Goal: Task Accomplishment & Management: Manage account settings

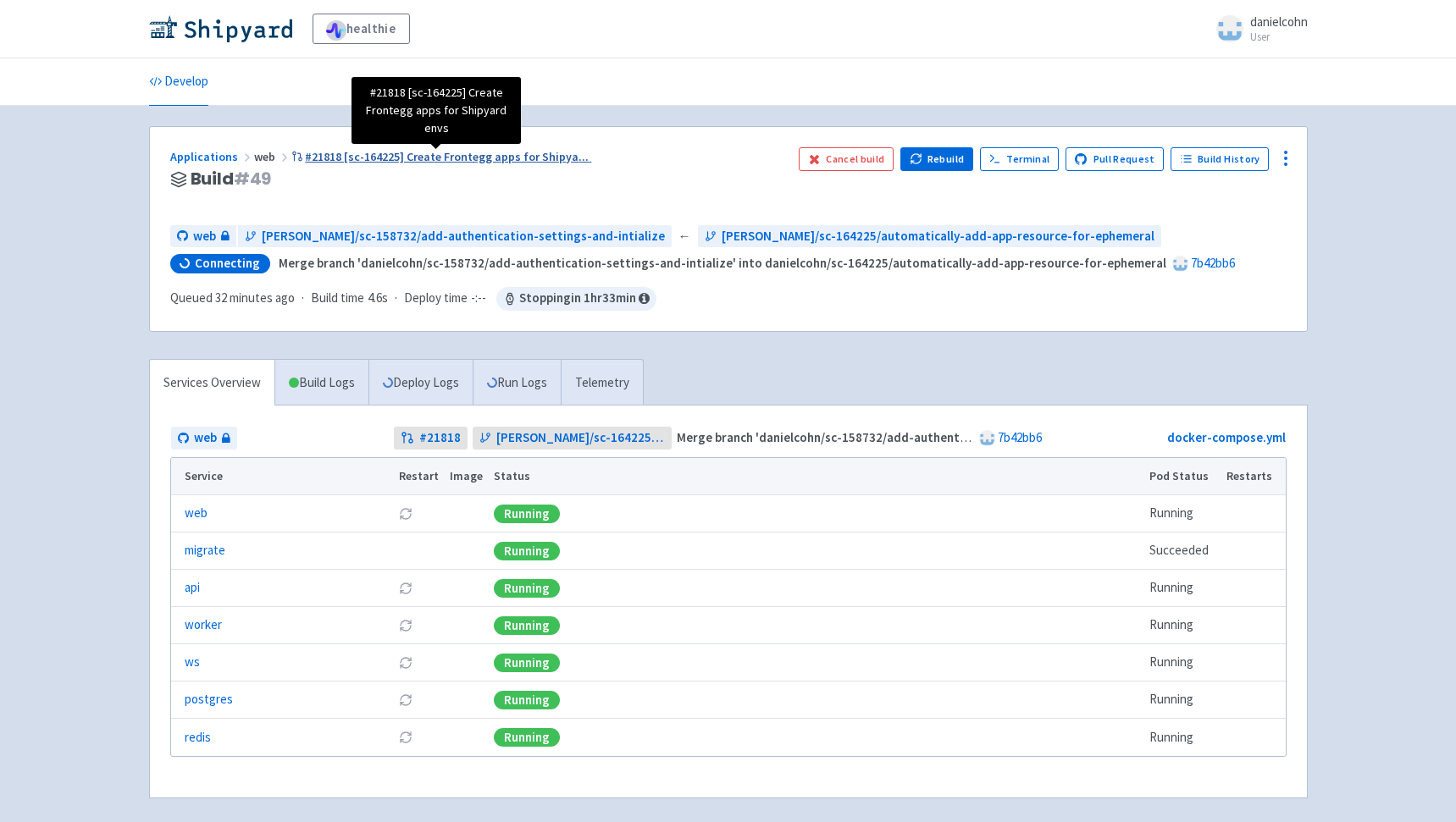
click at [491, 161] on span "#21818 [sc-164225] Create Frontegg apps for Shipya ..." at bounding box center [447, 157] width 284 height 15
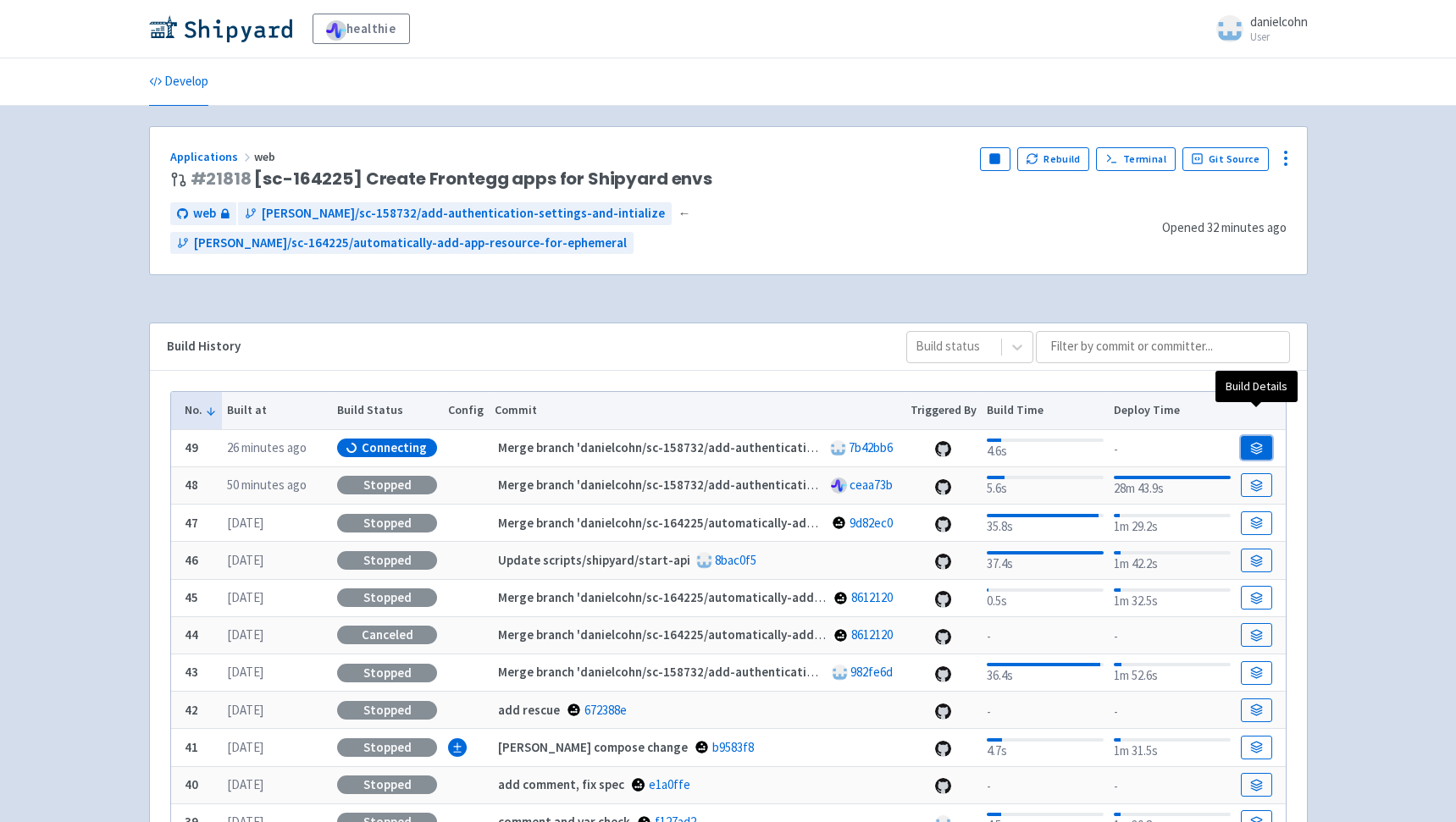
click at [1267, 436] on link at bounding box center [1256, 448] width 30 height 23
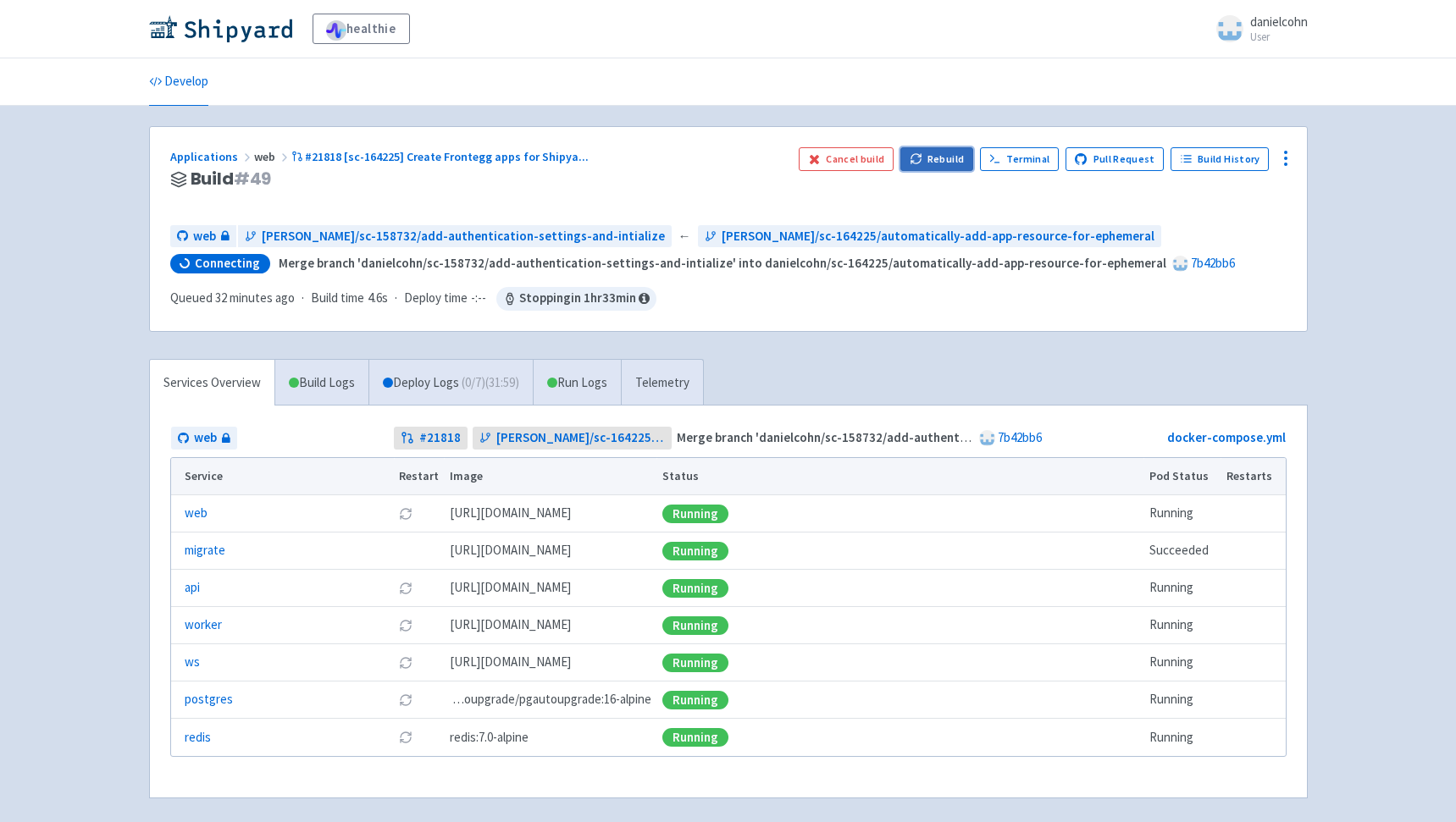
click at [956, 154] on button "Rebuild" at bounding box center [937, 159] width 73 height 23
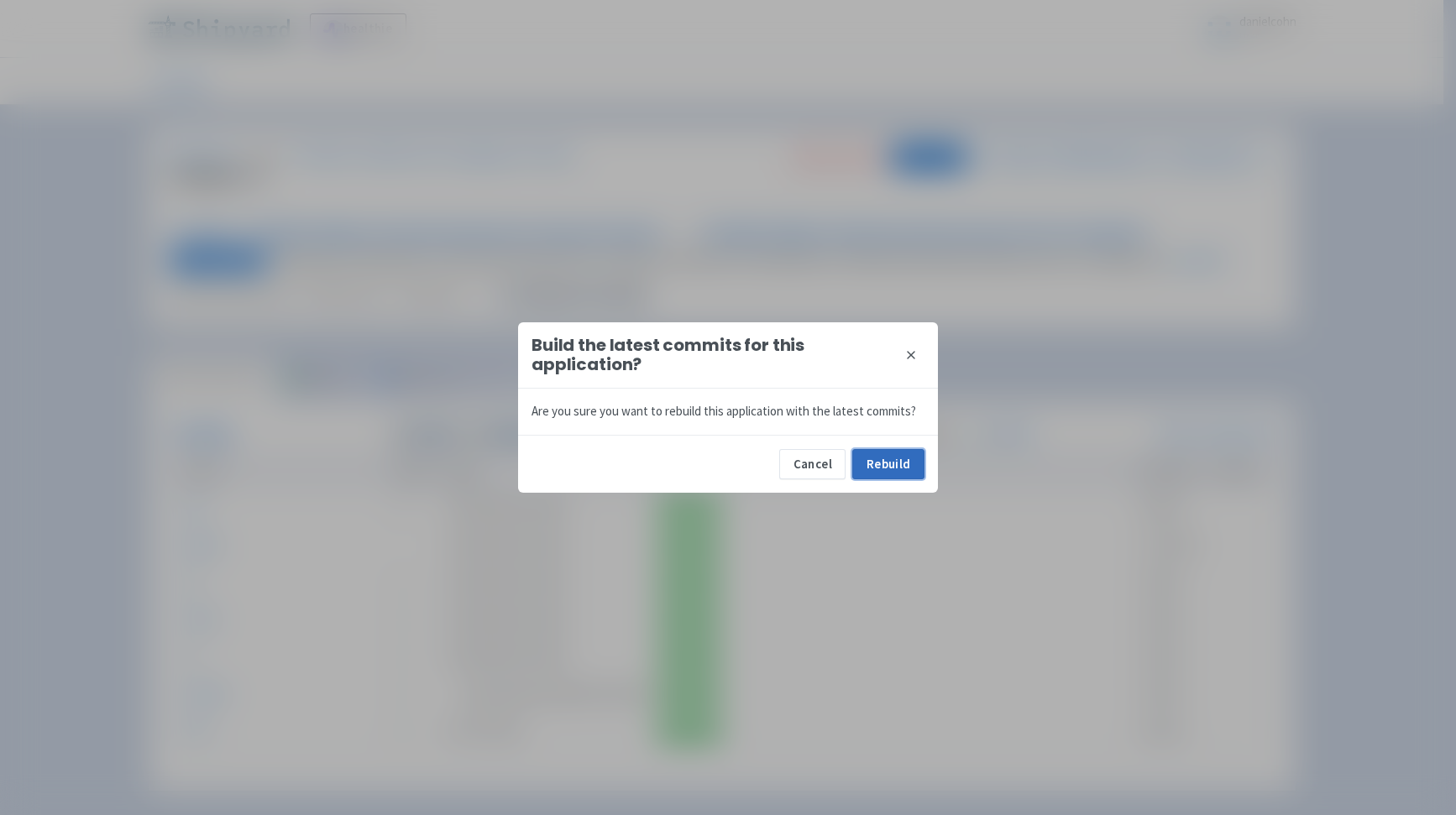
click at [902, 467] on button "Rebuild" at bounding box center [888, 464] width 73 height 30
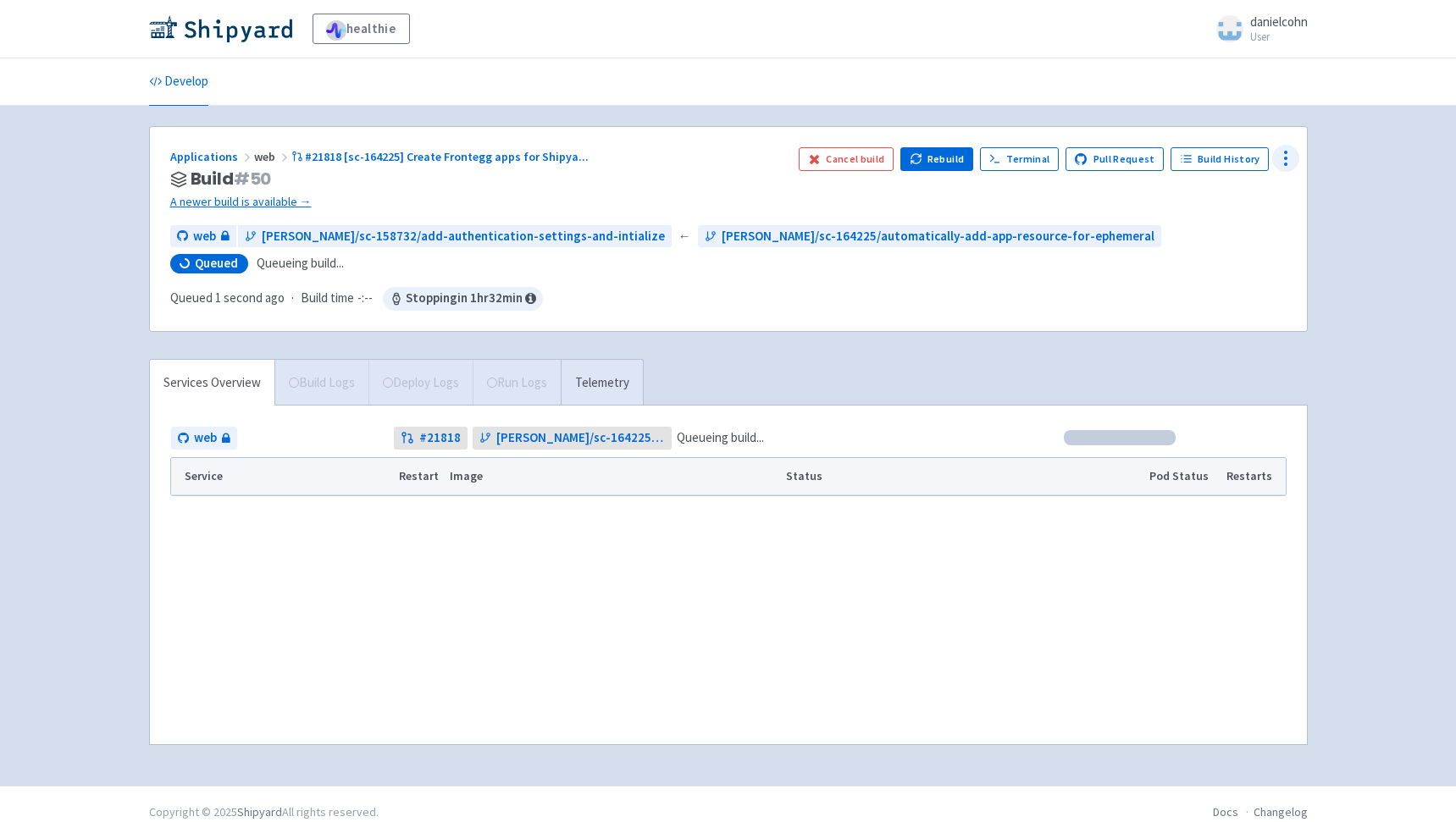
click at [1282, 160] on icon at bounding box center [1286, 159] width 21 height 21
click at [1252, 204] on span "Configure" at bounding box center [1222, 197] width 113 height 23
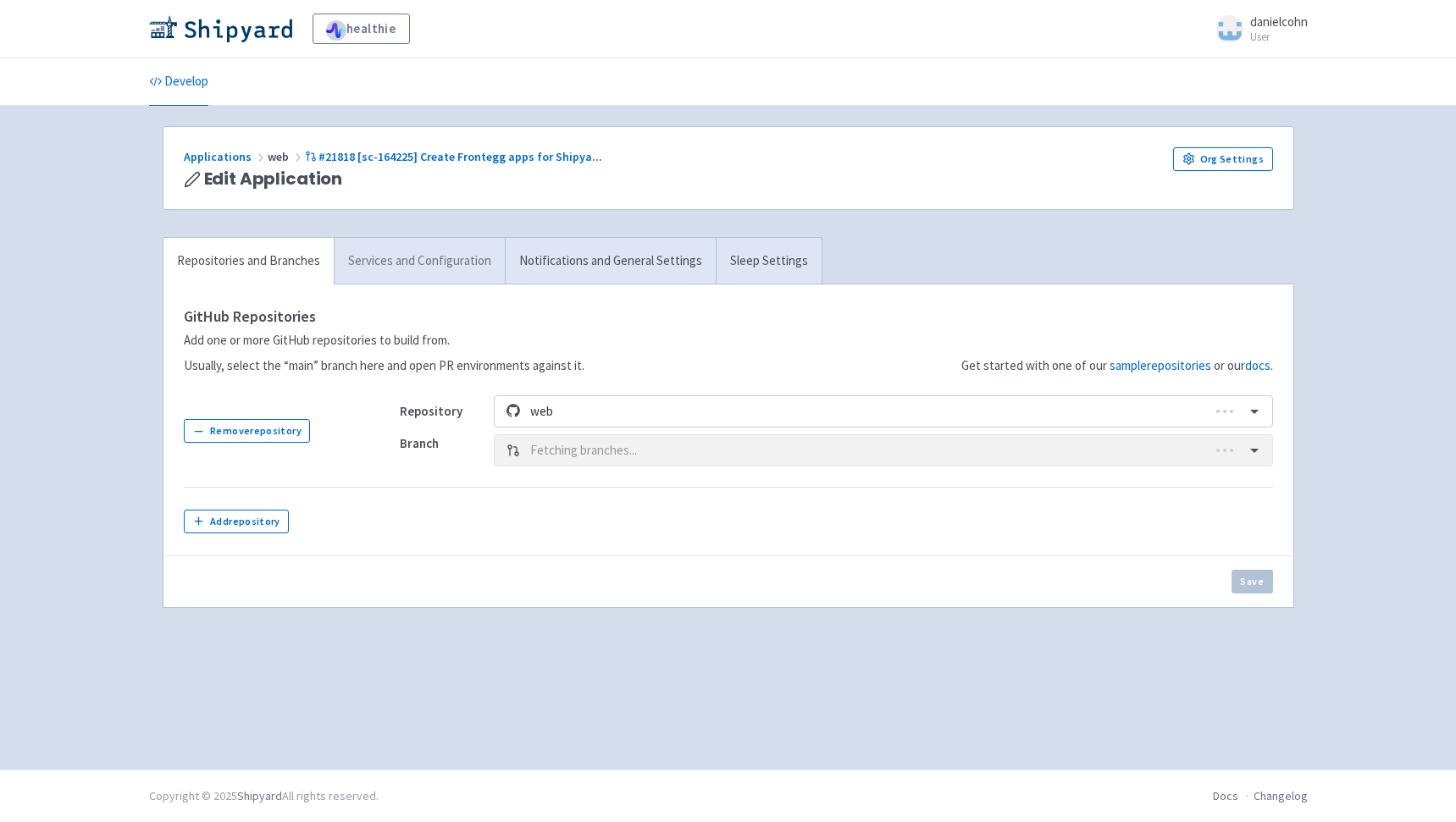
click at [441, 254] on link "Services and Configuration" at bounding box center [419, 262] width 171 height 47
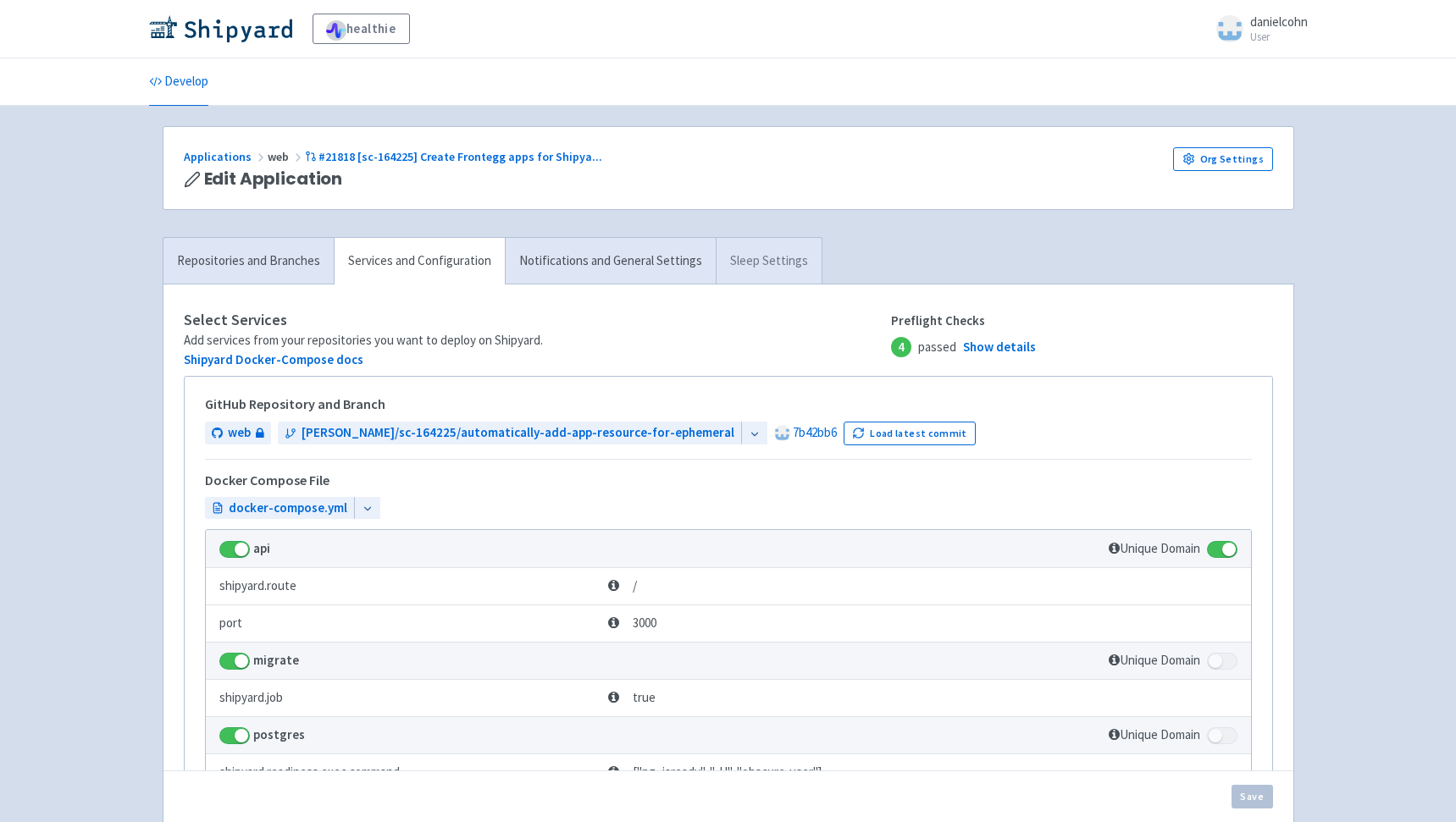
click at [743, 259] on link "Sleep Settings" at bounding box center [768, 262] width 106 height 47
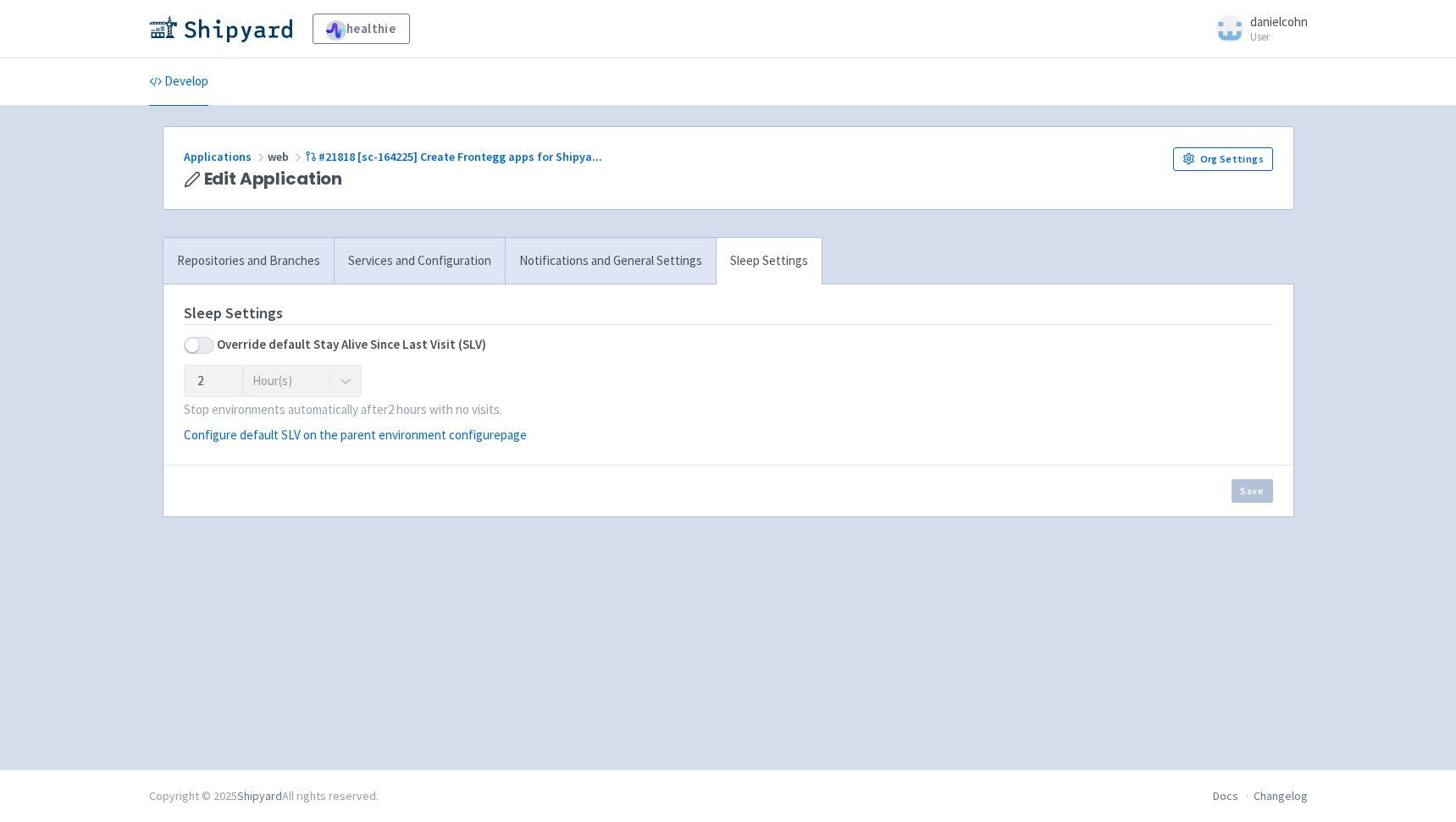
click at [199, 349] on span at bounding box center [199, 345] width 30 height 17
click at [195, 349] on input "checkbox" at bounding box center [190, 345] width 11 height 11
checkbox input "true"
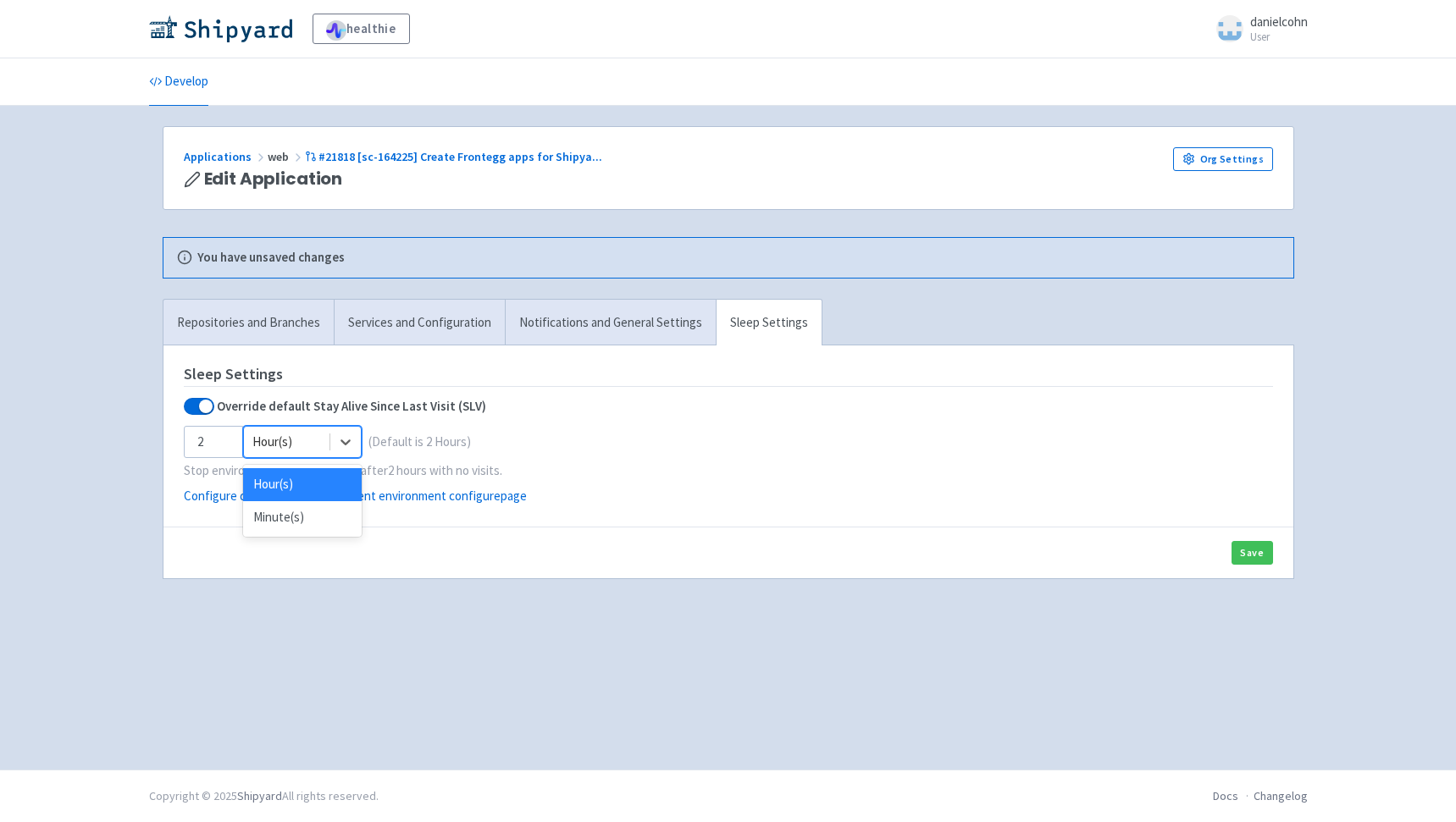
click at [311, 443] on div at bounding box center [286, 442] width 69 height 23
click at [300, 519] on div "Minute(s)" at bounding box center [302, 517] width 118 height 33
click at [1250, 550] on button "Save" at bounding box center [1252, 553] width 41 height 23
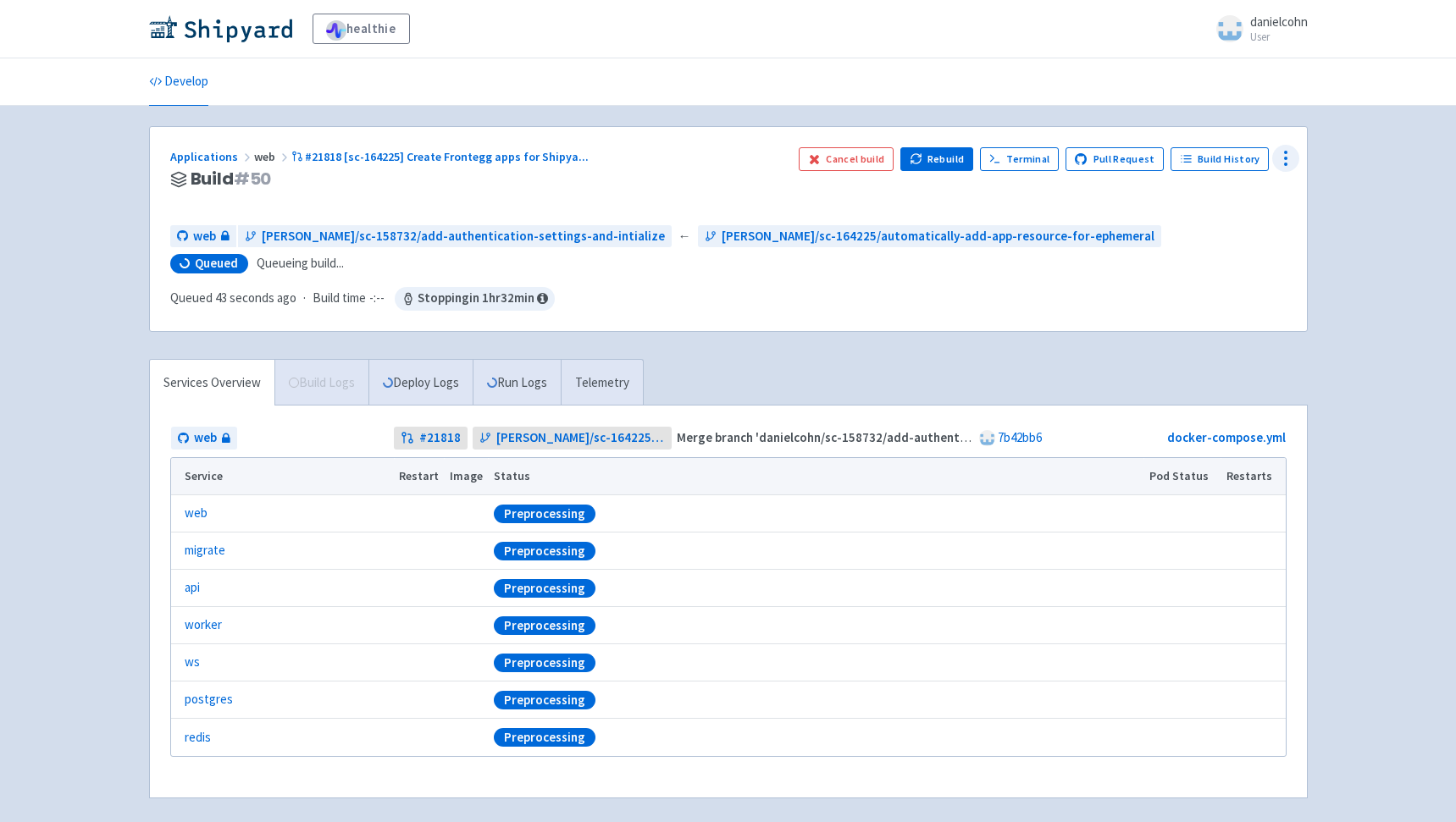
click at [1282, 161] on icon at bounding box center [1286, 159] width 21 height 21
click at [1050, 305] on div "web danielcohn/sc-158732/add-authentication-settings-and-intialize ← danielcohn…" at bounding box center [728, 267] width 1116 height 85
click at [1283, 160] on icon at bounding box center [1286, 159] width 21 height 21
click at [1221, 197] on span "Configure" at bounding box center [1222, 197] width 113 height 23
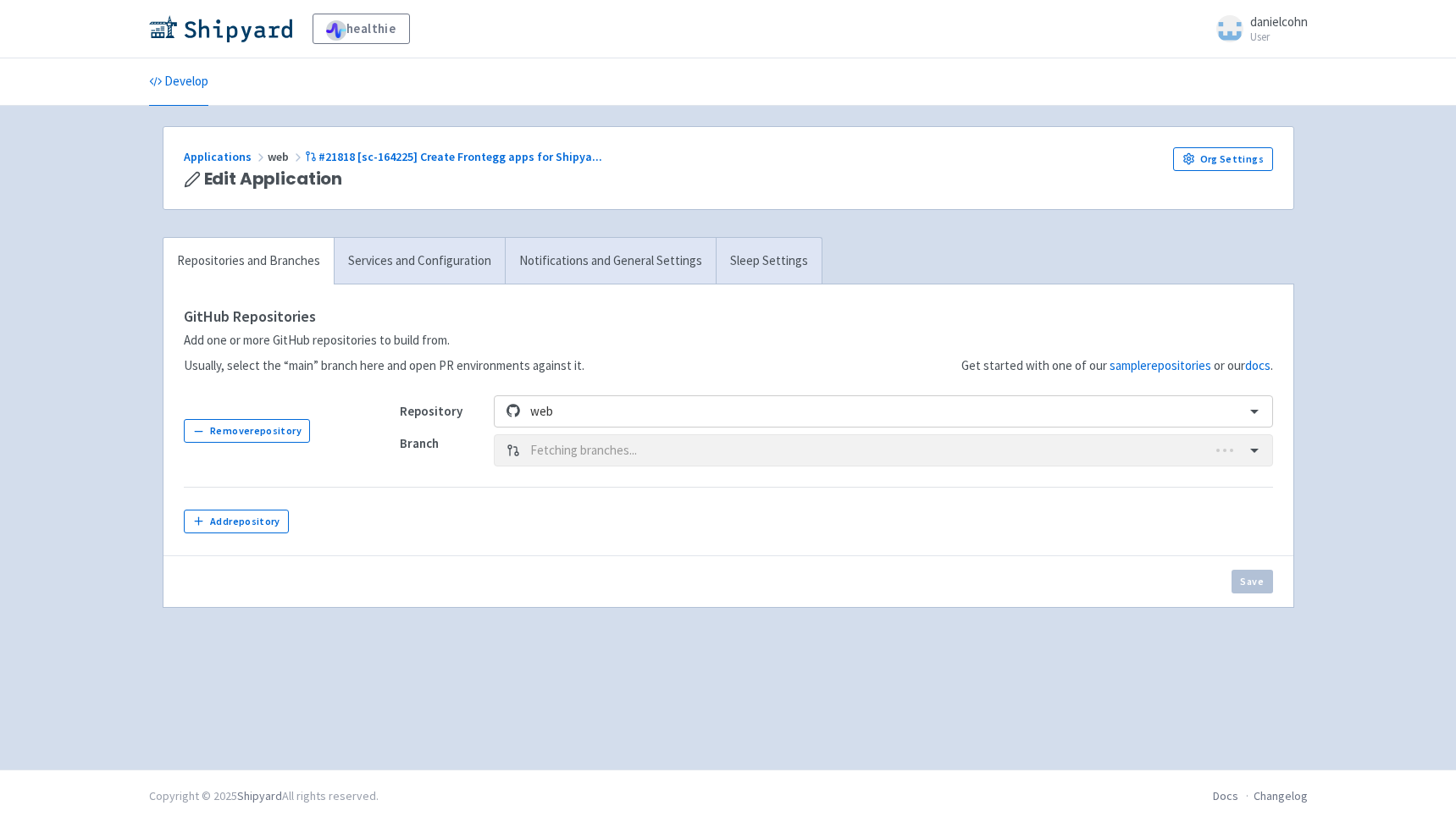
click at [750, 248] on link "Sleep Settings" at bounding box center [768, 262] width 106 height 47
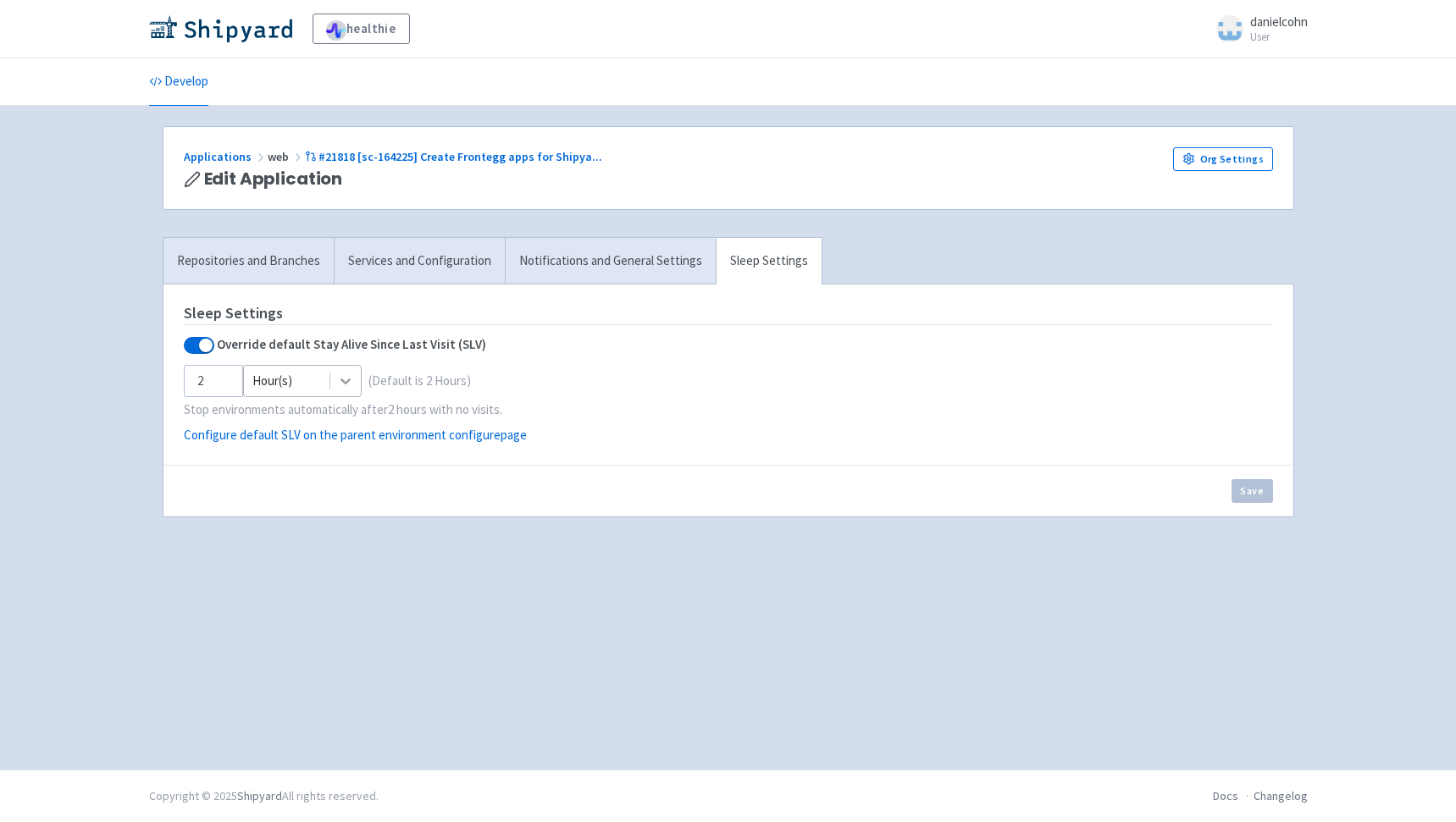
click at [348, 386] on icon at bounding box center [345, 381] width 17 height 17
click at [320, 460] on div "Minute(s)" at bounding box center [302, 455] width 118 height 33
click at [224, 376] on input "3" at bounding box center [213, 381] width 59 height 32
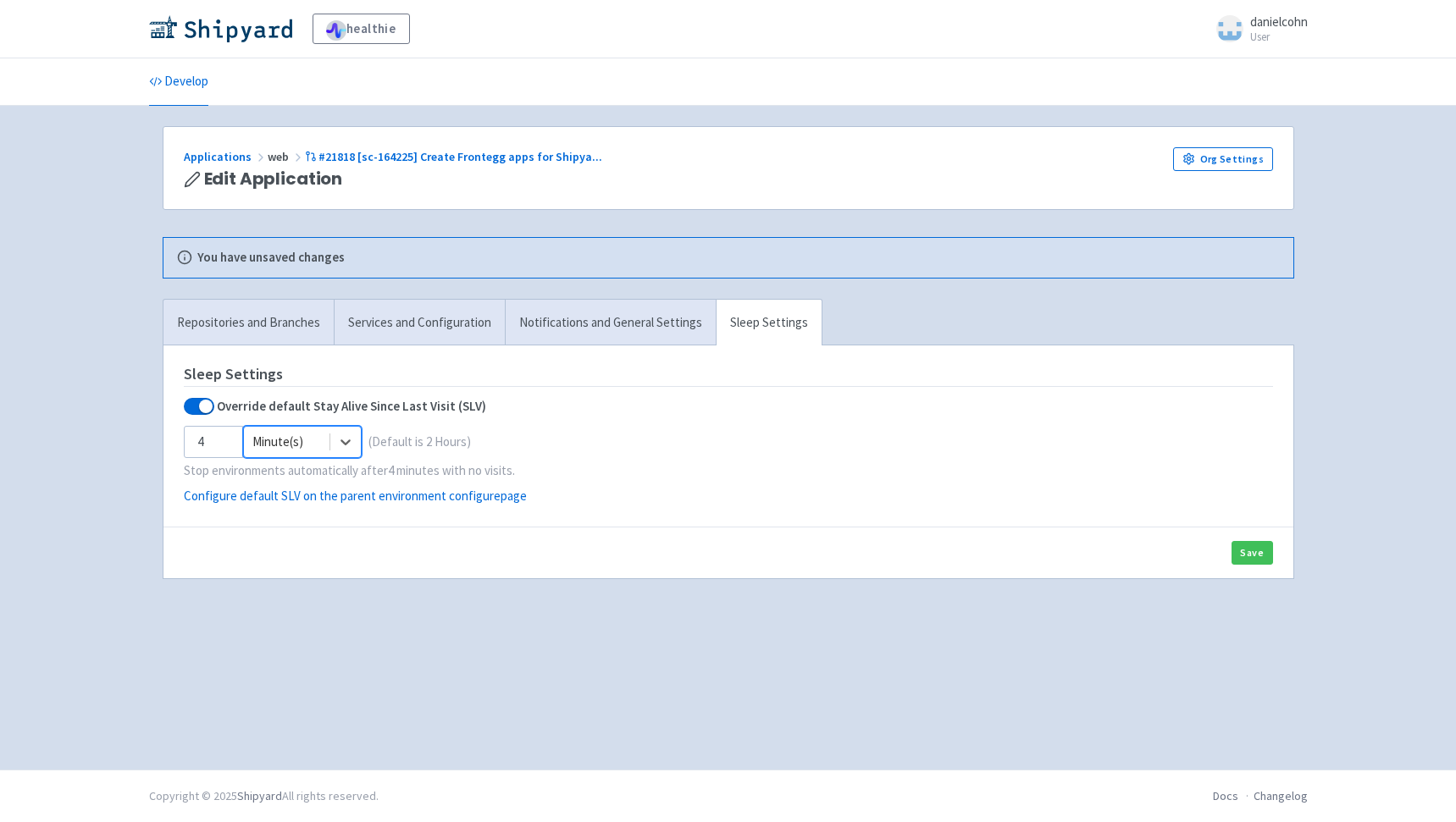
click at [226, 437] on input "4" at bounding box center [213, 442] width 59 height 32
click at [223, 448] on input "3" at bounding box center [213, 442] width 59 height 32
type input "2"
click at [223, 448] on input "2" at bounding box center [213, 442] width 59 height 32
click at [1255, 556] on button "Save" at bounding box center [1252, 553] width 41 height 23
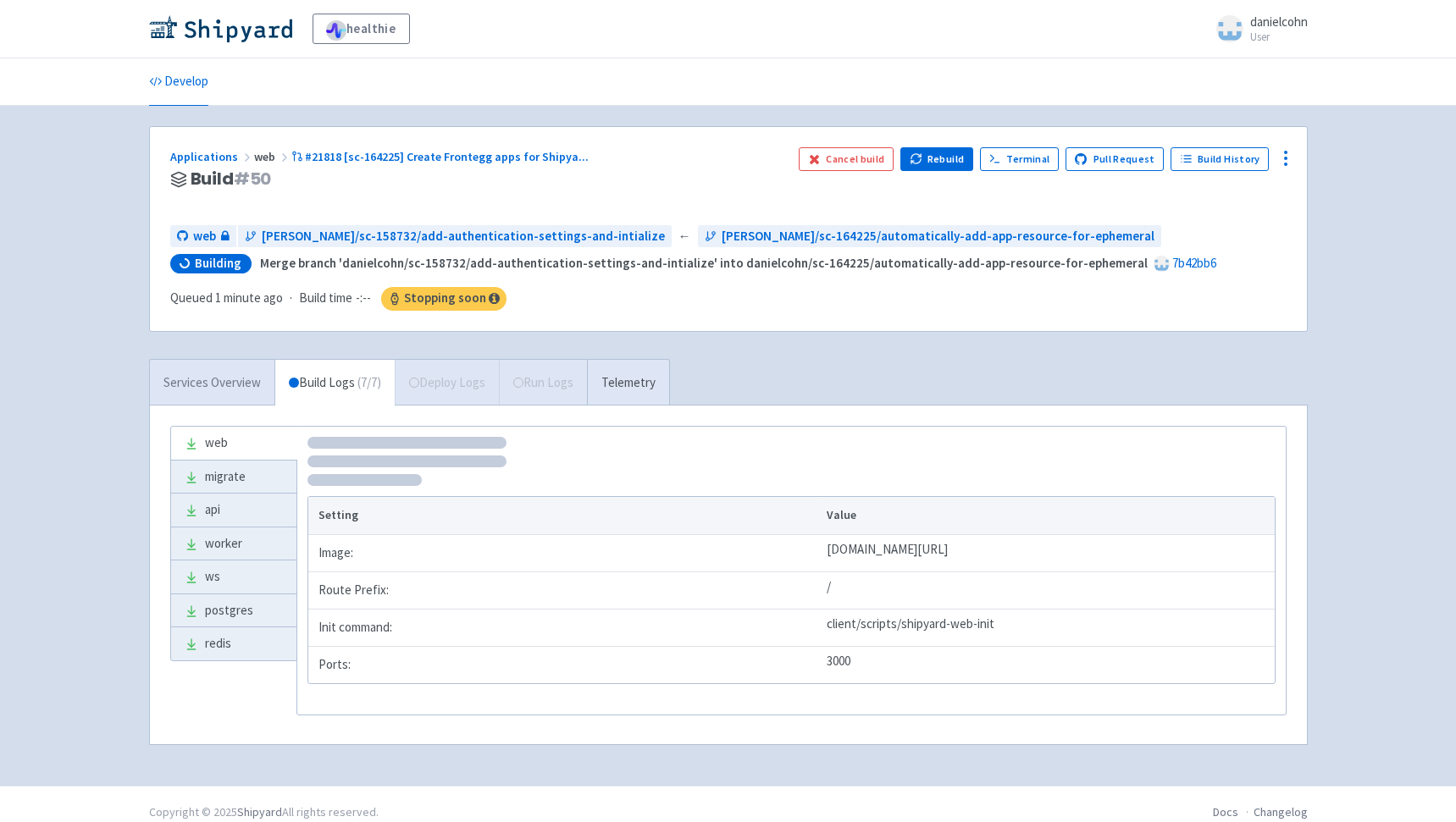
drag, startPoint x: 230, startPoint y: 381, endPoint x: 221, endPoint y: 382, distance: 9.1
click at [227, 381] on link "Services Overview" at bounding box center [212, 383] width 125 height 47
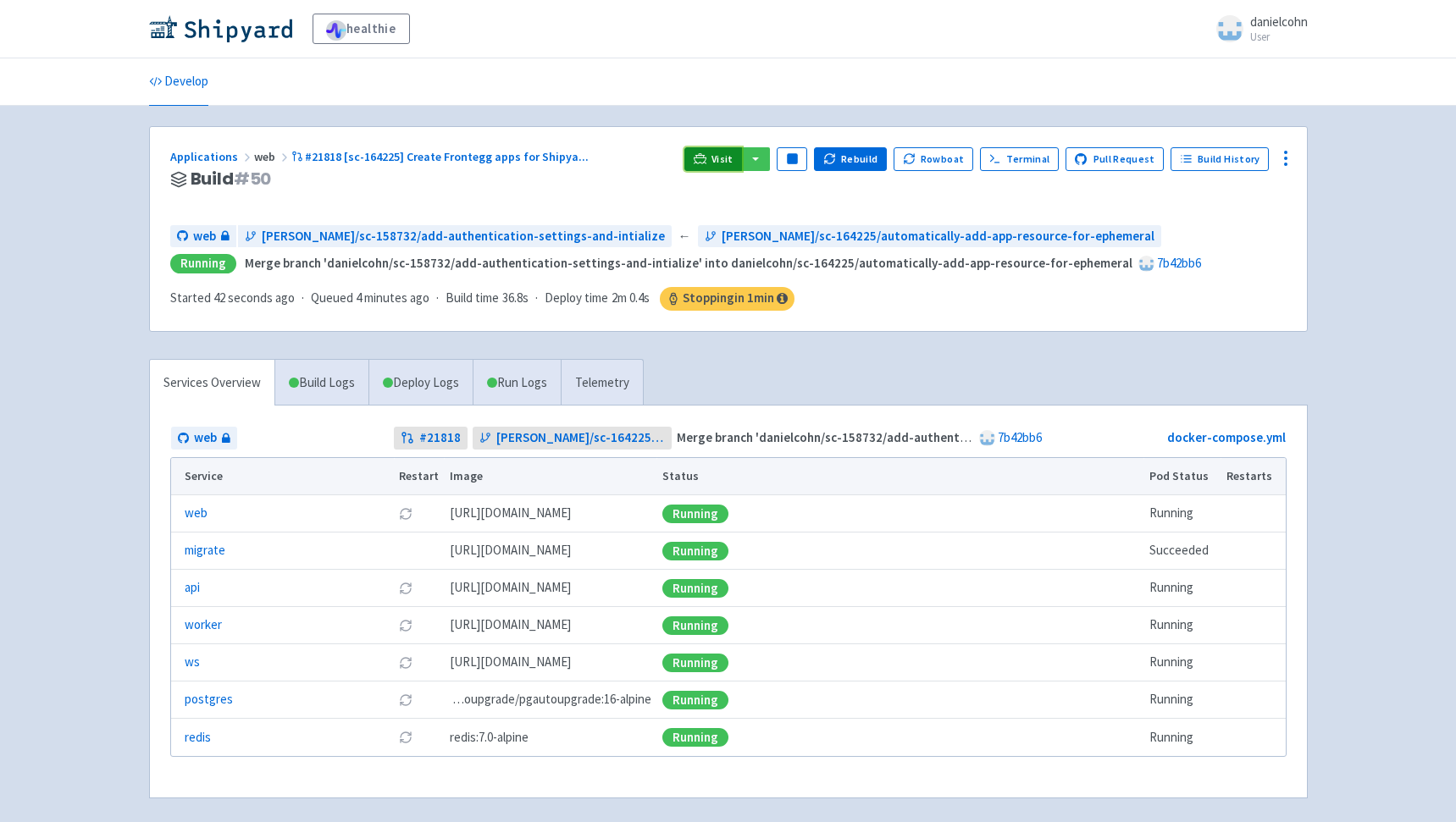
click at [723, 163] on link "Visit" at bounding box center [713, 159] width 57 height 23
click at [724, 152] on link "Visit" at bounding box center [713, 159] width 57 height 23
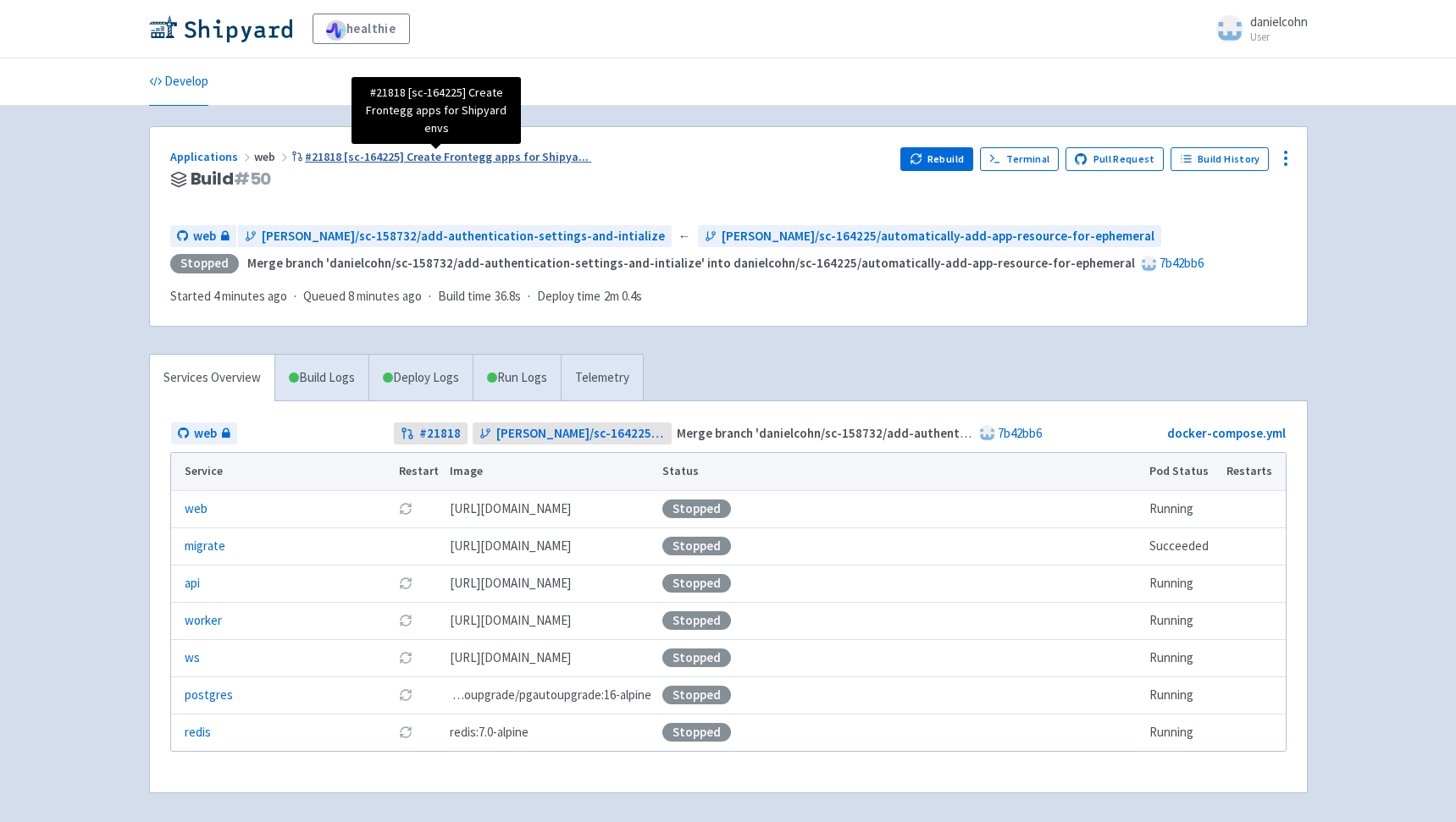
click at [437, 164] on span "#21818 [sc-164225] Create Frontegg apps for Shipya ..." at bounding box center [447, 157] width 284 height 15
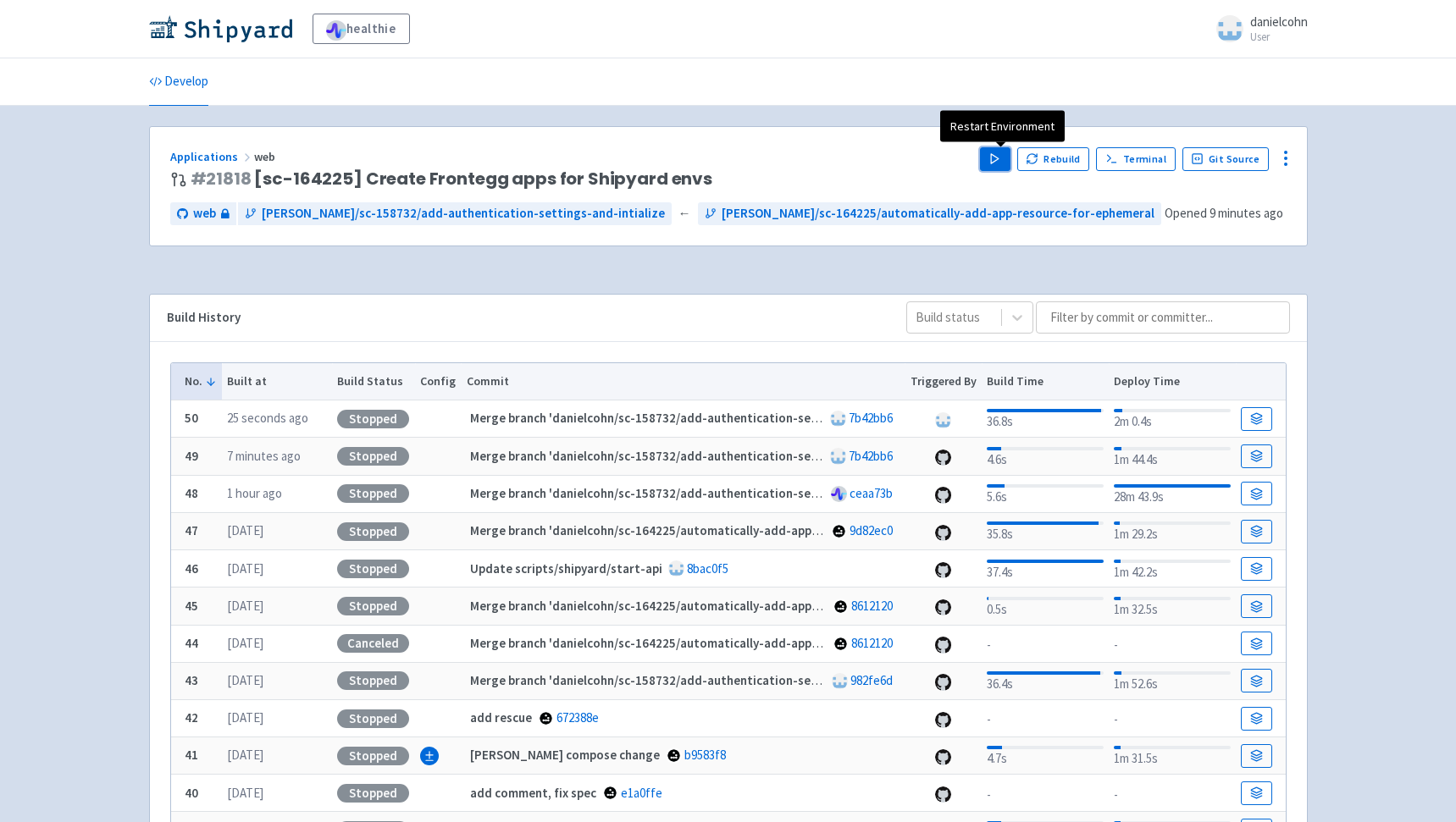
click at [998, 160] on polygon "button" at bounding box center [995, 159] width 8 height 9
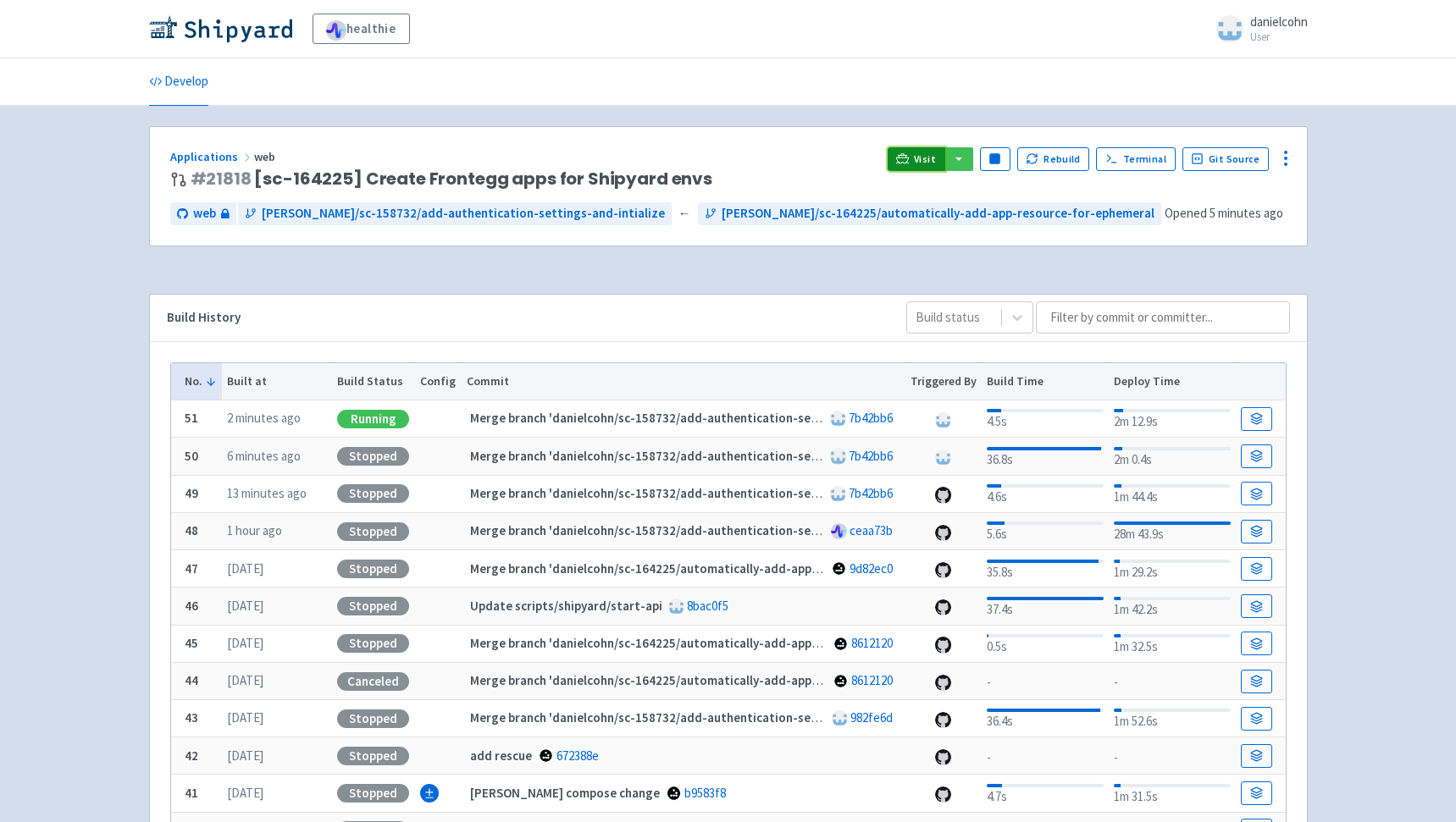
click at [907, 153] on icon at bounding box center [903, 159] width 13 height 13
